Goal: Information Seeking & Learning: Learn about a topic

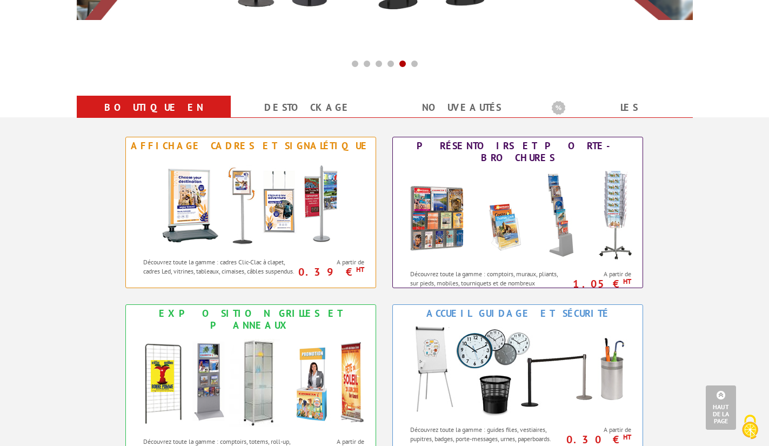
scroll to position [378, 0]
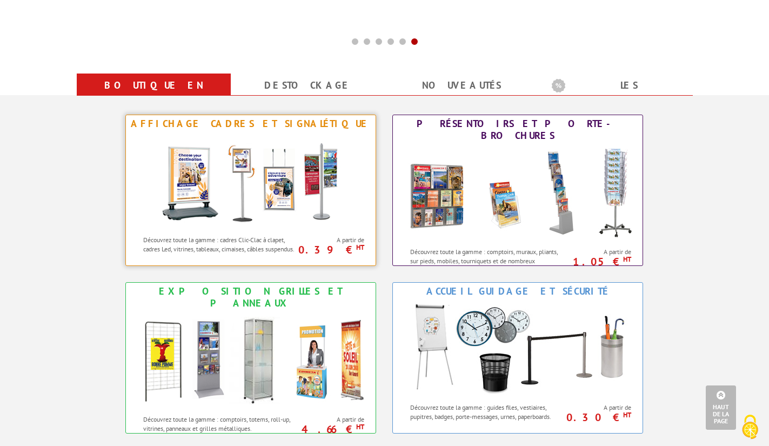
click at [315, 194] on img at bounding box center [251, 180] width 200 height 97
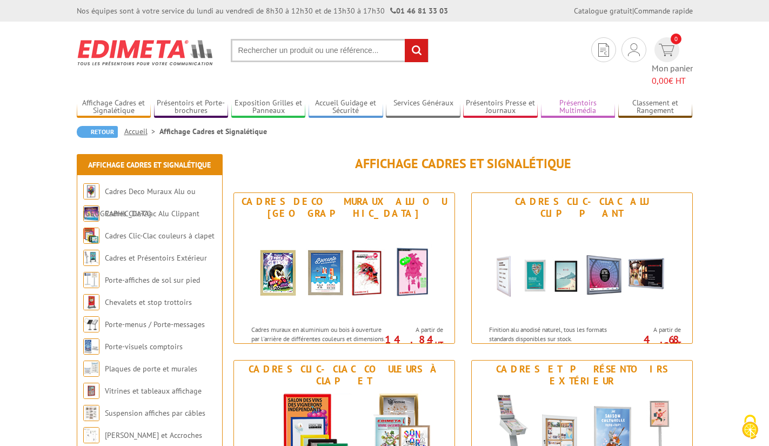
click at [581, 100] on link "Présentoirs Multimédia" at bounding box center [578, 107] width 75 height 18
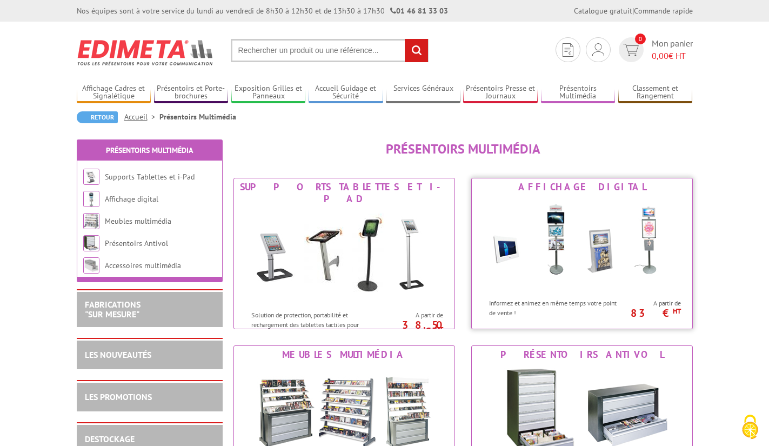
click at [620, 243] on img at bounding box center [582, 244] width 200 height 97
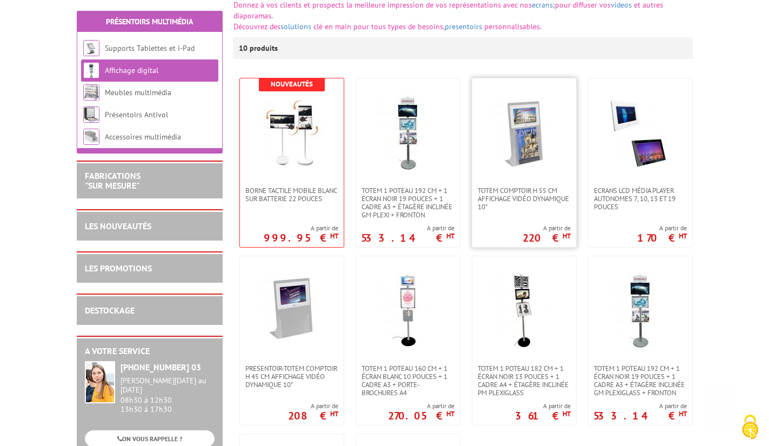
scroll to position [324, 0]
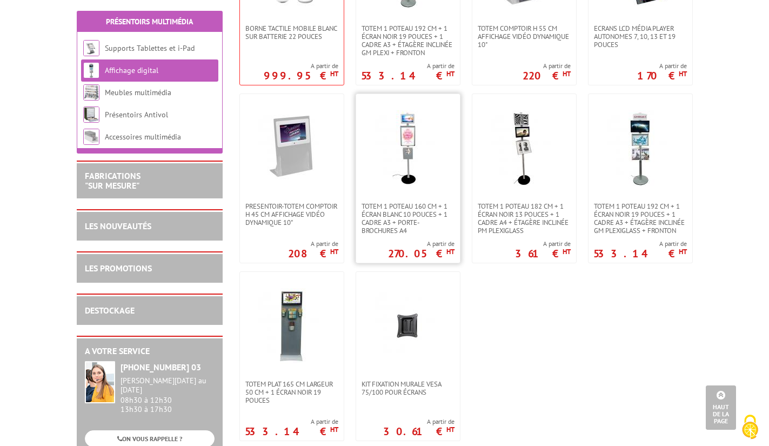
click at [407, 156] on img at bounding box center [408, 148] width 76 height 76
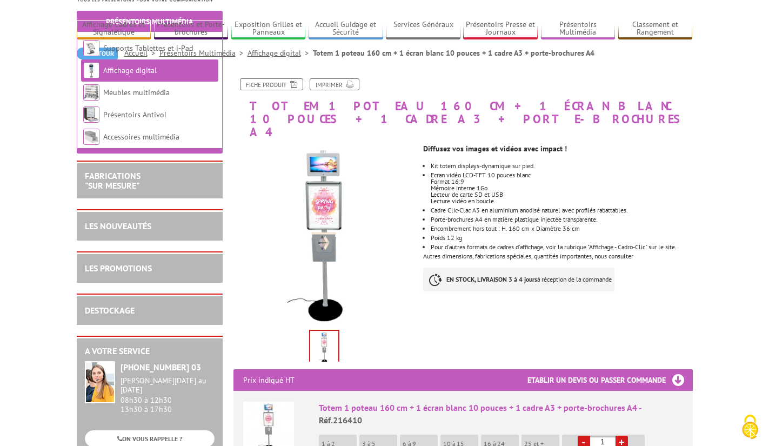
scroll to position [162, 0]
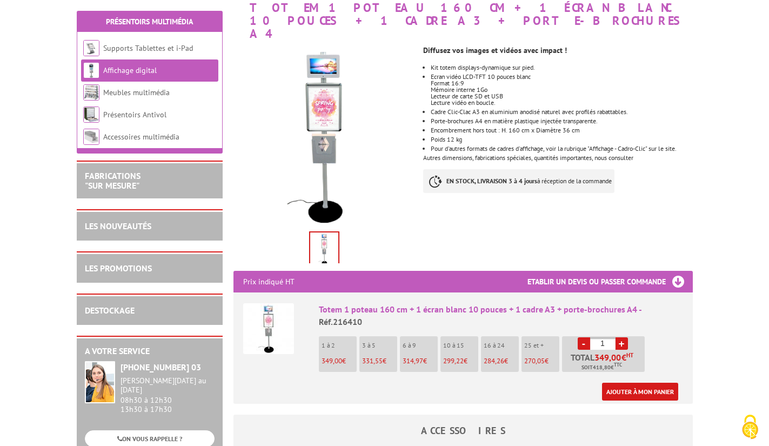
click at [325, 233] on img at bounding box center [324, 250] width 28 height 34
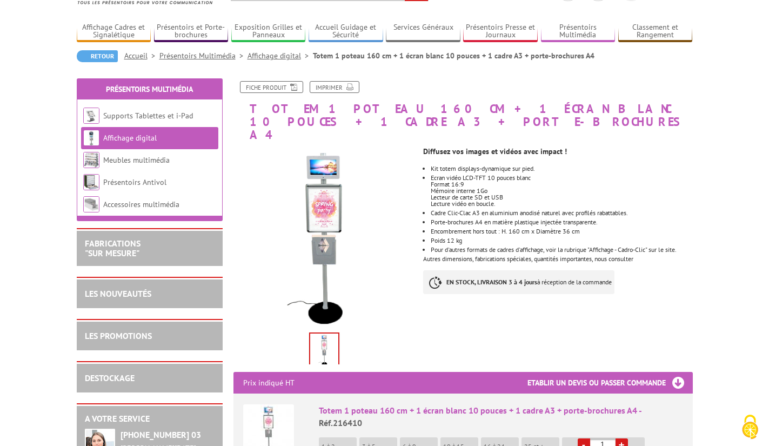
scroll to position [0, 0]
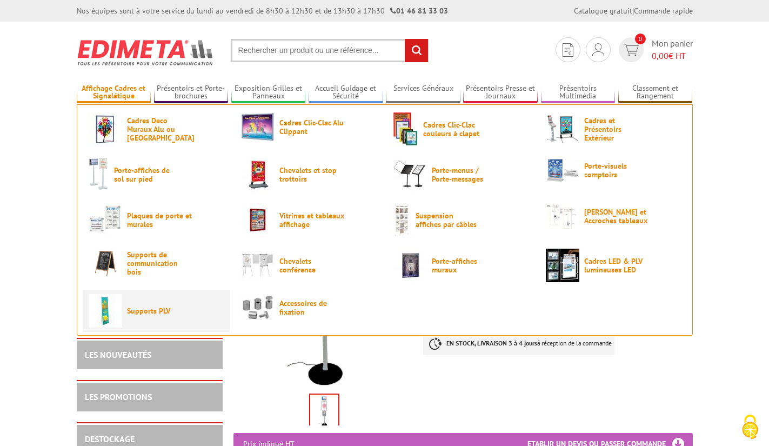
click at [125, 309] on link "Supports PLV" at bounding box center [156, 311] width 135 height 34
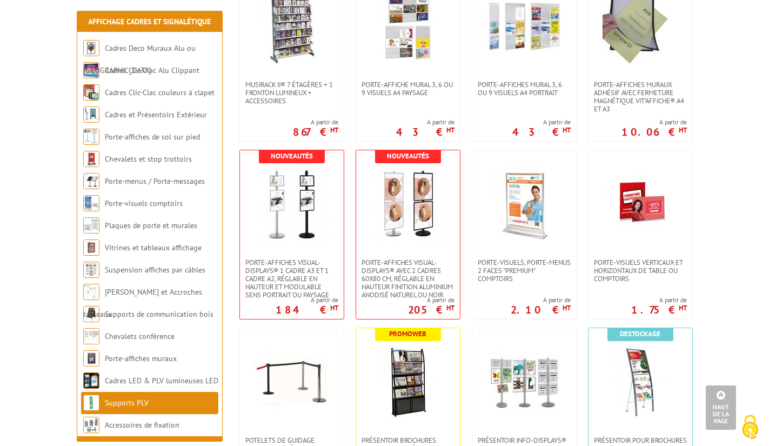
scroll to position [1676, 0]
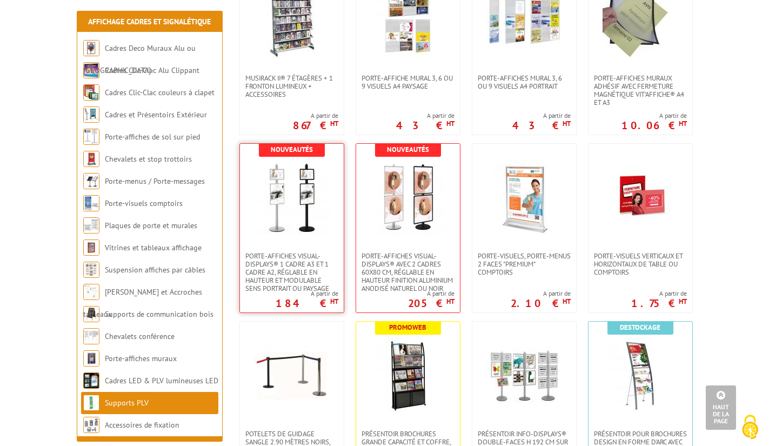
click at [302, 194] on img at bounding box center [292, 198] width 76 height 76
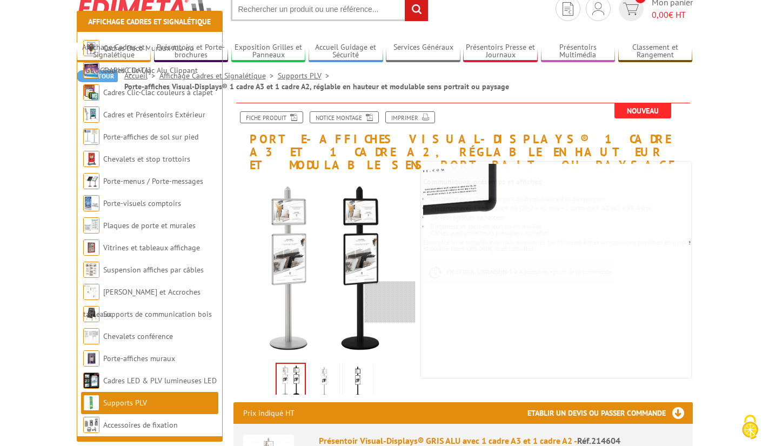
scroll to position [162, 0]
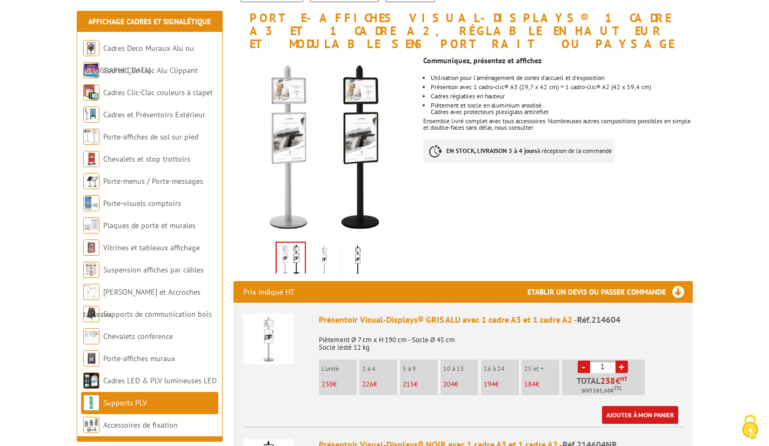
click at [326, 251] on img at bounding box center [324, 261] width 26 height 34
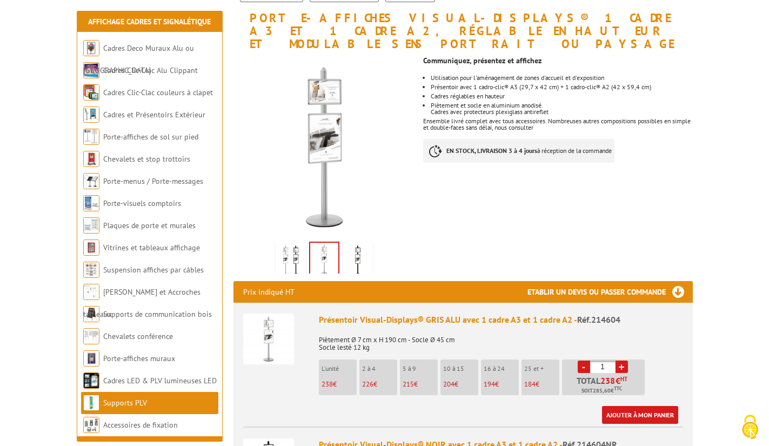
click at [356, 250] on img at bounding box center [358, 261] width 26 height 34
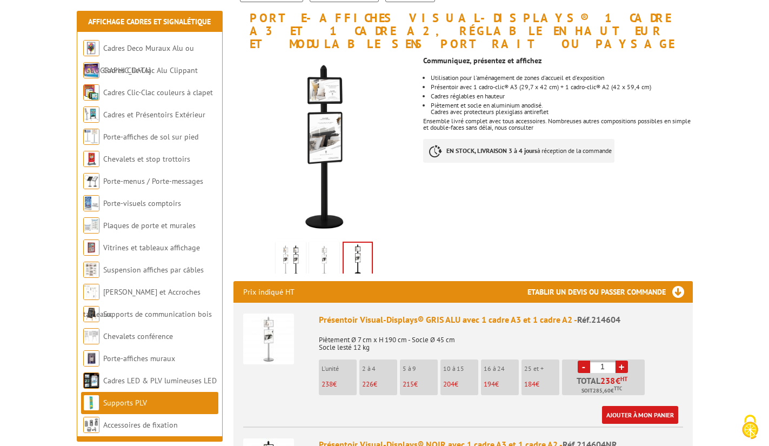
click at [299, 256] on img at bounding box center [291, 261] width 26 height 34
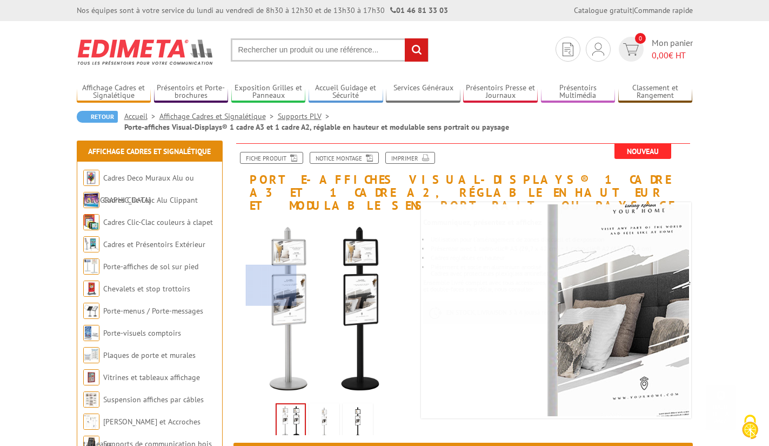
scroll to position [0, 0]
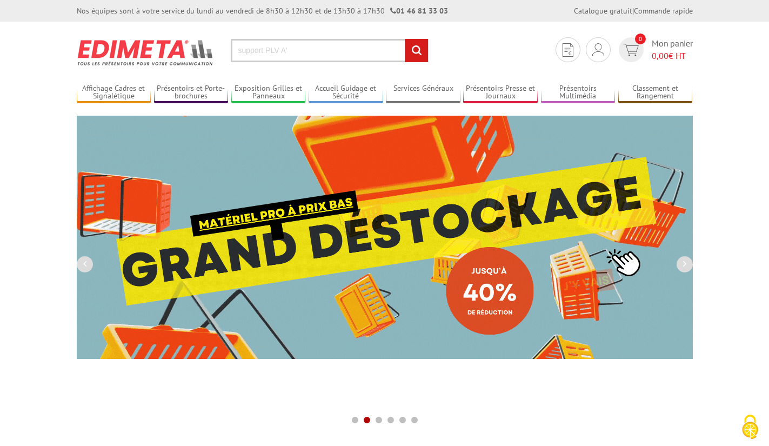
click at [280, 51] on input "support PLV A'" at bounding box center [330, 50] width 198 height 23
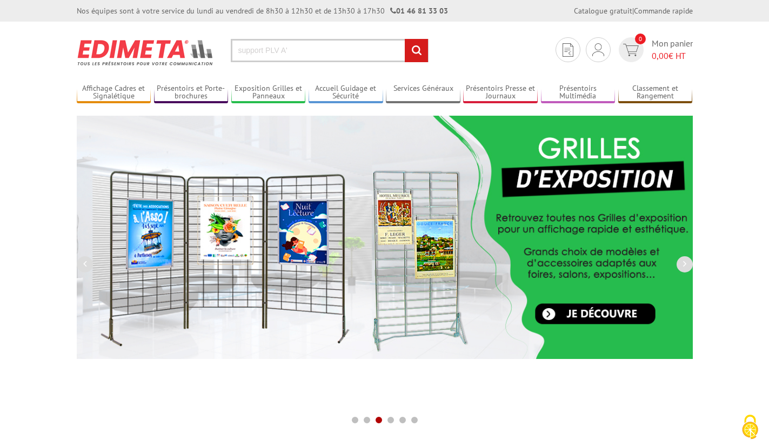
click at [274, 50] on input "support PLV A'" at bounding box center [330, 50] width 198 height 23
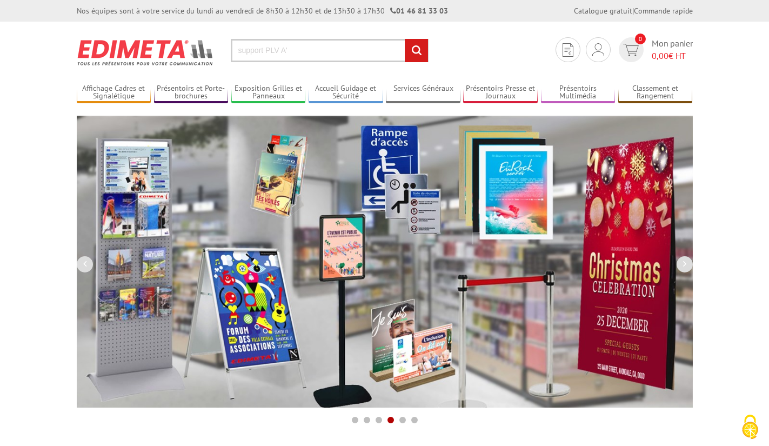
click at [266, 50] on input "support PLV A'" at bounding box center [330, 50] width 198 height 23
click at [300, 50] on input "support PLV A'" at bounding box center [330, 50] width 198 height 23
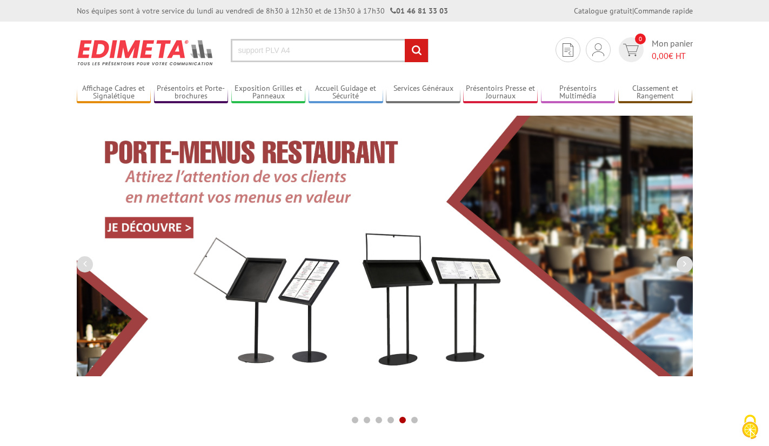
type input "support PLV A4"
click at [405, 39] on input "rechercher" at bounding box center [416, 50] width 23 height 23
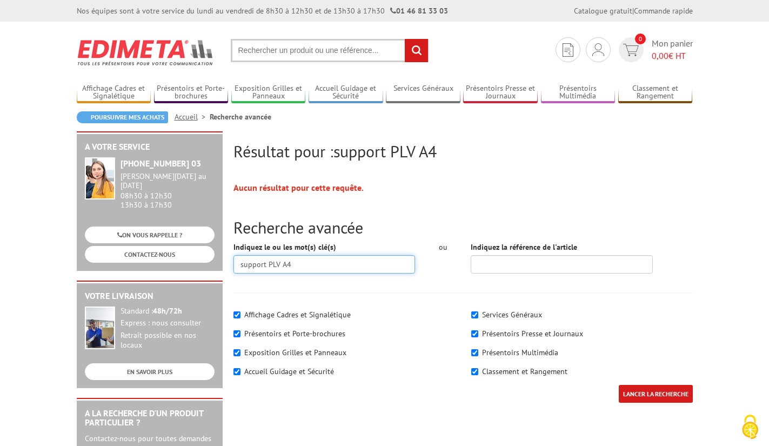
drag, startPoint x: 300, startPoint y: 264, endPoint x: 209, endPoint y: 261, distance: 90.9
click at [214, 261] on div "Résultat pour : support PLV A4 Aucun résultat pour cette requête. Recherche ava…" at bounding box center [384, 419] width 627 height 576
type input "support PLV"
click at [619, 385] on input "LANCER LA RECHERCHE" at bounding box center [656, 394] width 74 height 18
click at [316, 265] on input "support PLV" at bounding box center [325, 264] width 182 height 18
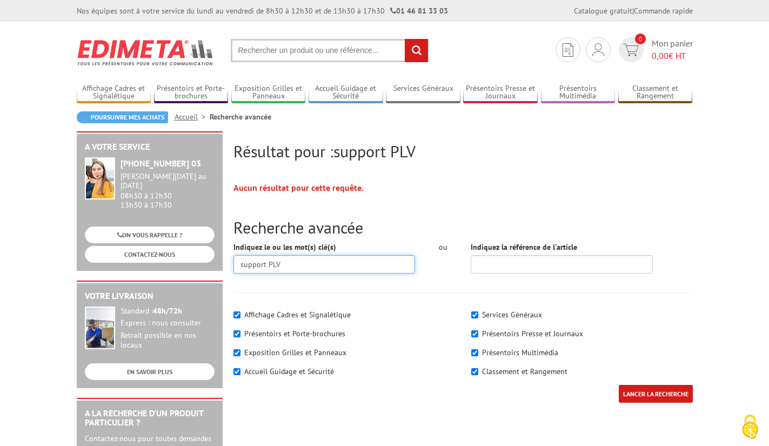
drag, startPoint x: 285, startPoint y: 263, endPoint x: 234, endPoint y: 262, distance: 50.8
click at [234, 262] on input "support PLV" at bounding box center [325, 264] width 182 height 18
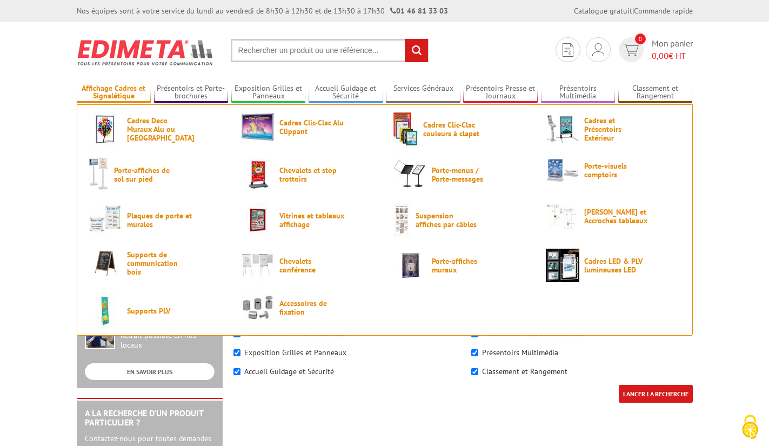
click at [125, 90] on link "Affichage Cadres et Signalétique" at bounding box center [114, 93] width 75 height 18
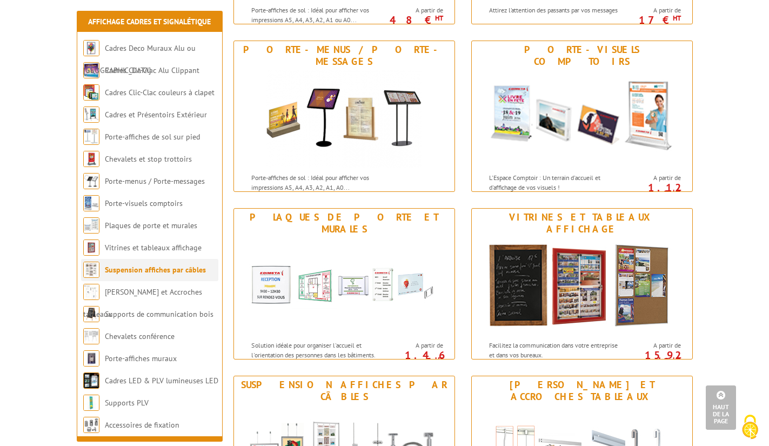
scroll to position [649, 0]
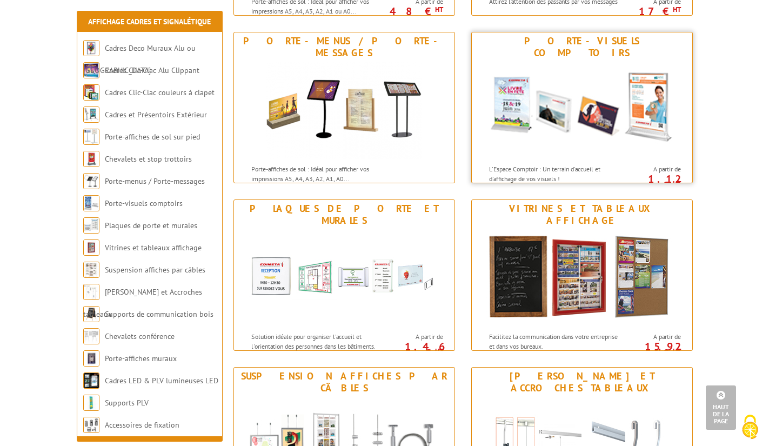
click at [563, 122] on img at bounding box center [582, 110] width 200 height 97
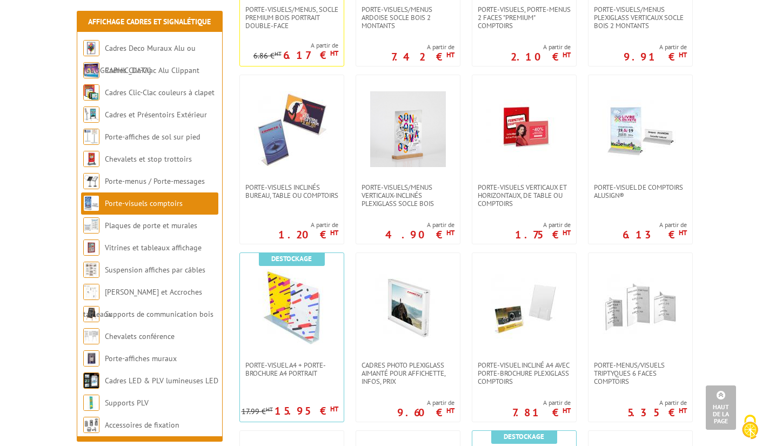
scroll to position [487, 0]
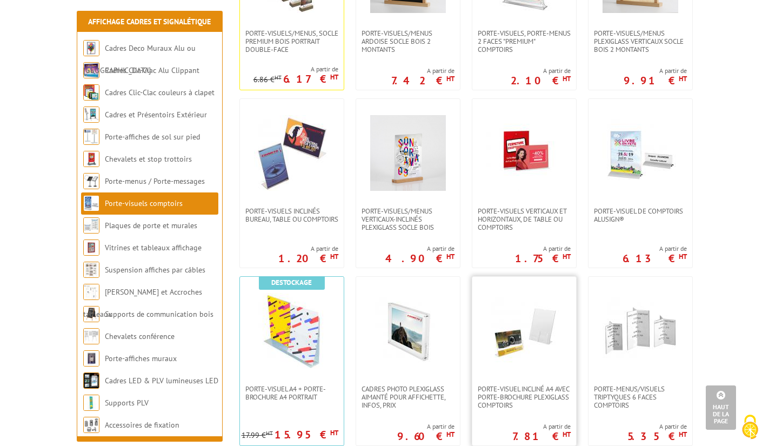
click at [515, 382] on link at bounding box center [525, 331] width 104 height 108
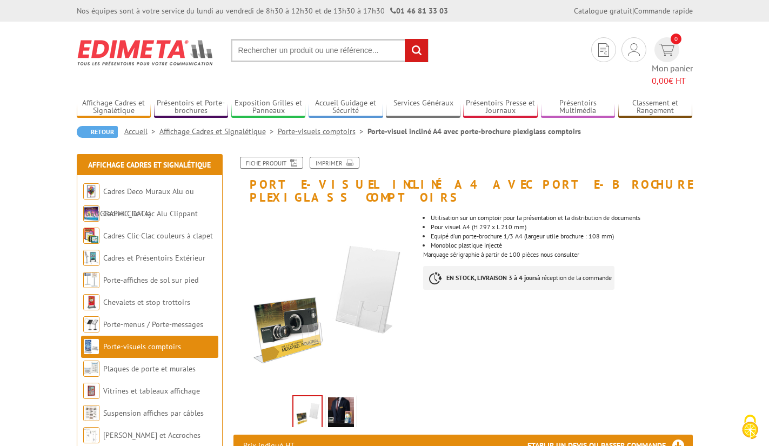
click at [331, 127] on link "Porte-visuels comptoirs" at bounding box center [323, 132] width 90 height 10
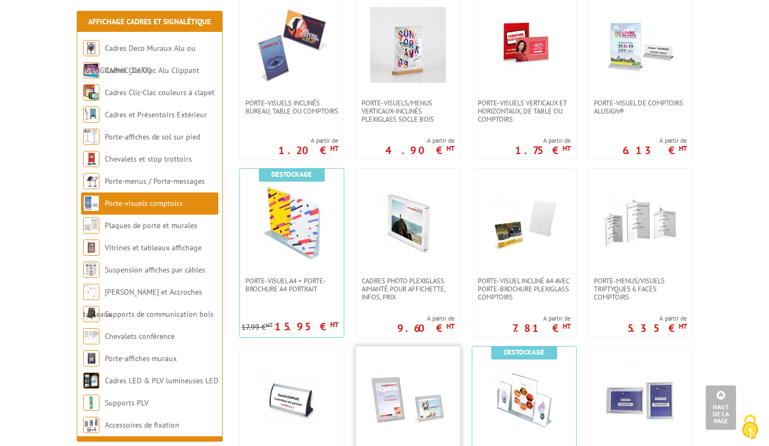
scroll to position [487, 0]
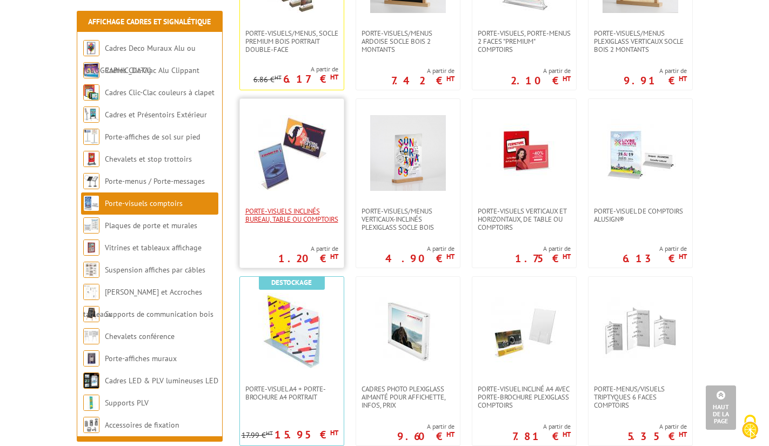
click at [259, 218] on span "Porte-visuels inclinés bureau, table ou comptoirs" at bounding box center [291, 215] width 93 height 16
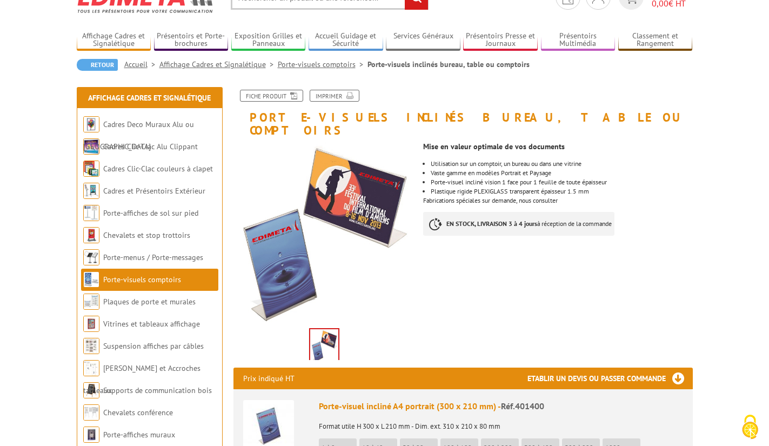
scroll to position [270, 0]
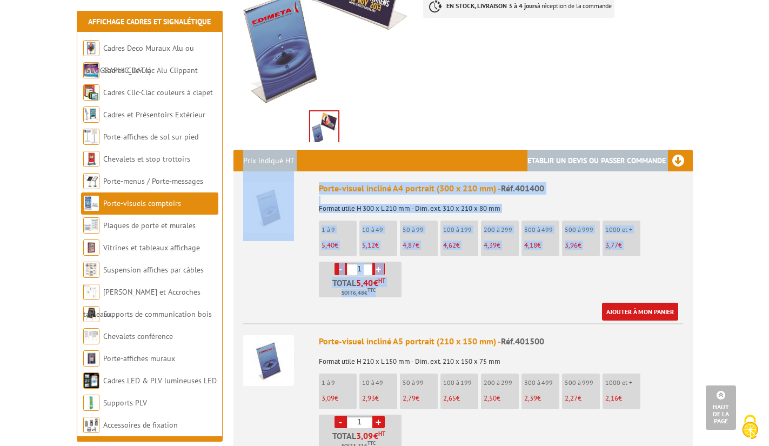
drag, startPoint x: 238, startPoint y: 146, endPoint x: 423, endPoint y: 293, distance: 235.9
click at [529, 286] on div "Porte-visuel incliné A4 portrait (300 x 210 mm) - Réf.401400 Format utile H 300…" at bounding box center [501, 251] width 364 height 138
click at [546, 197] on p "Format utile H 300 x L 210 mm - Dim. ext. 310 x 210 x 80 mm" at bounding box center [501, 204] width 364 height 15
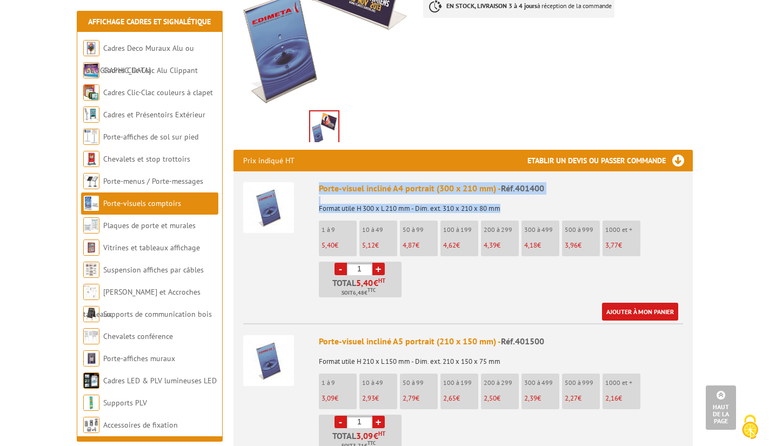
drag, startPoint x: 520, startPoint y: 197, endPoint x: 314, endPoint y: 174, distance: 206.8
click at [314, 174] on li "Porte-visuel incliné A4 portrait (300 x 210 mm) - Réf.401400 Format utile H 300…" at bounding box center [463, 245] width 440 height 149
copy div "Porte-visuel incliné A4 portrait (300 x 210 mm) - Réf.401400 Format utile H 300…"
